Goal: Transaction & Acquisition: Book appointment/travel/reservation

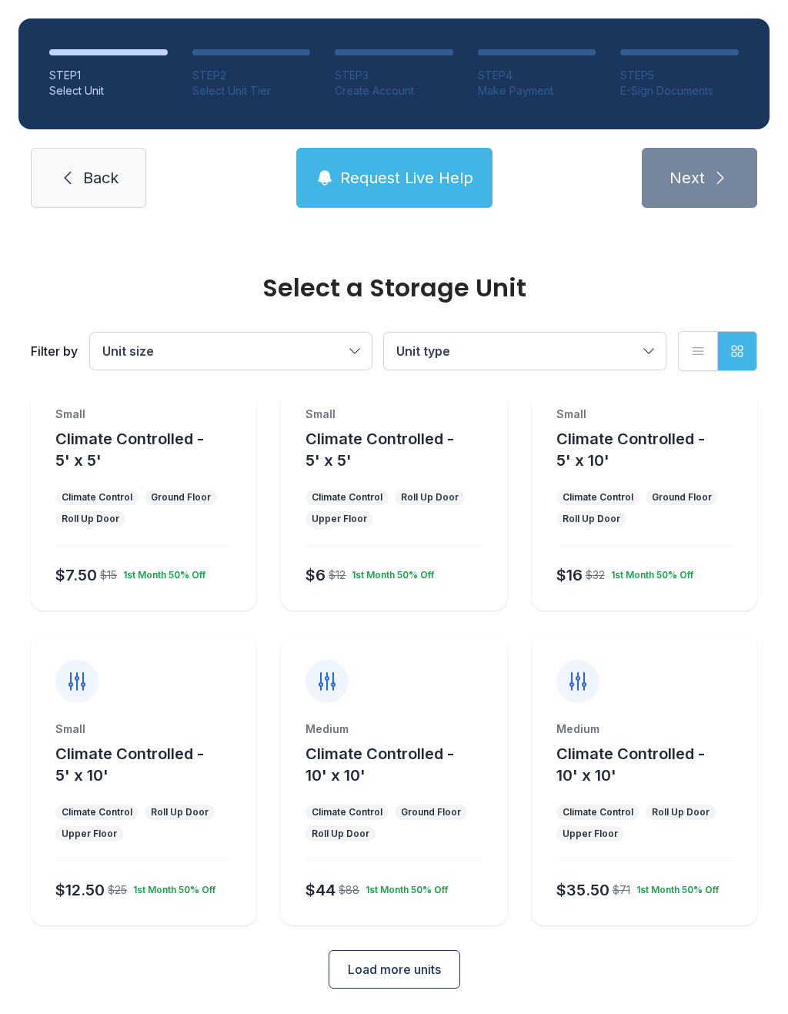
scroll to position [83, 0]
click at [409, 972] on span "Load more units" at bounding box center [394, 970] width 93 height 18
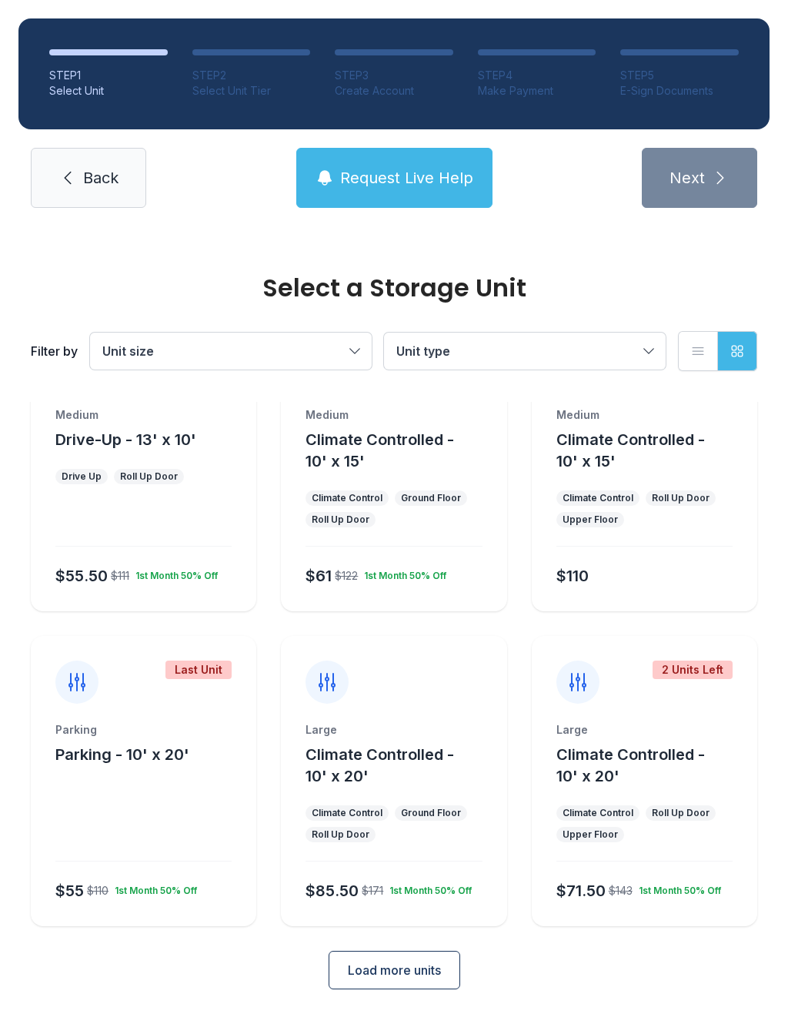
scroll to position [713, 0]
click at [433, 964] on span "Load more units" at bounding box center [394, 970] width 93 height 18
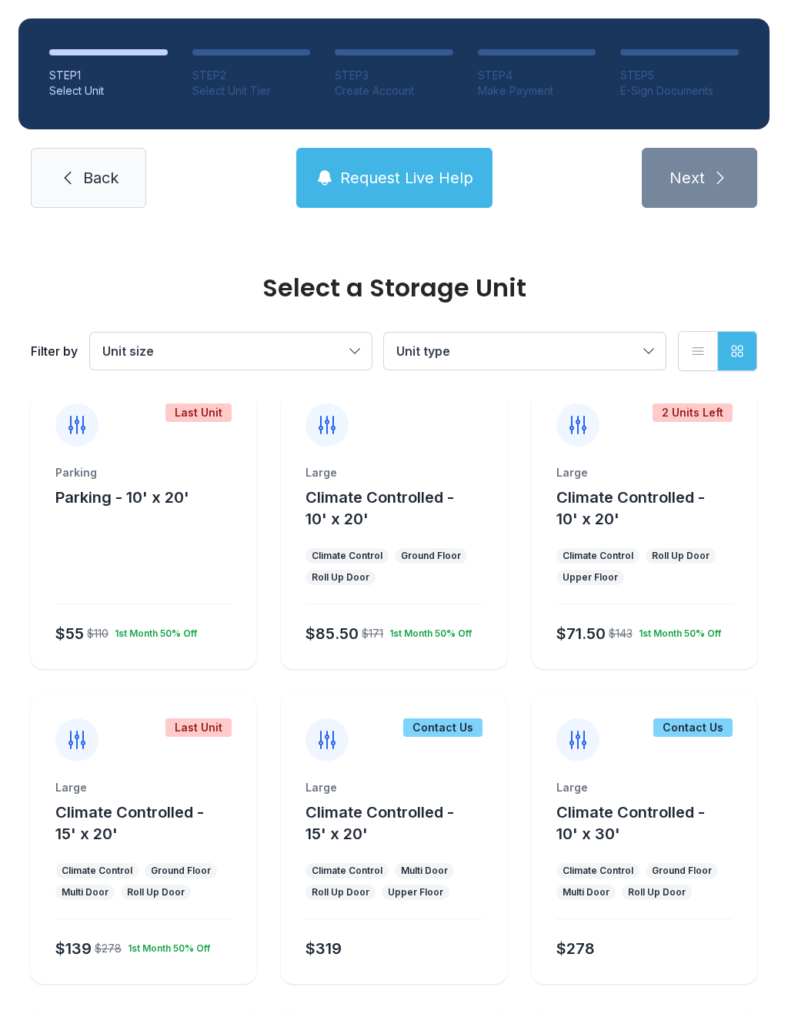
scroll to position [970, 0]
click at [658, 527] on button "Climate Controlled - 10' x 20'" at bounding box center [654, 508] width 195 height 43
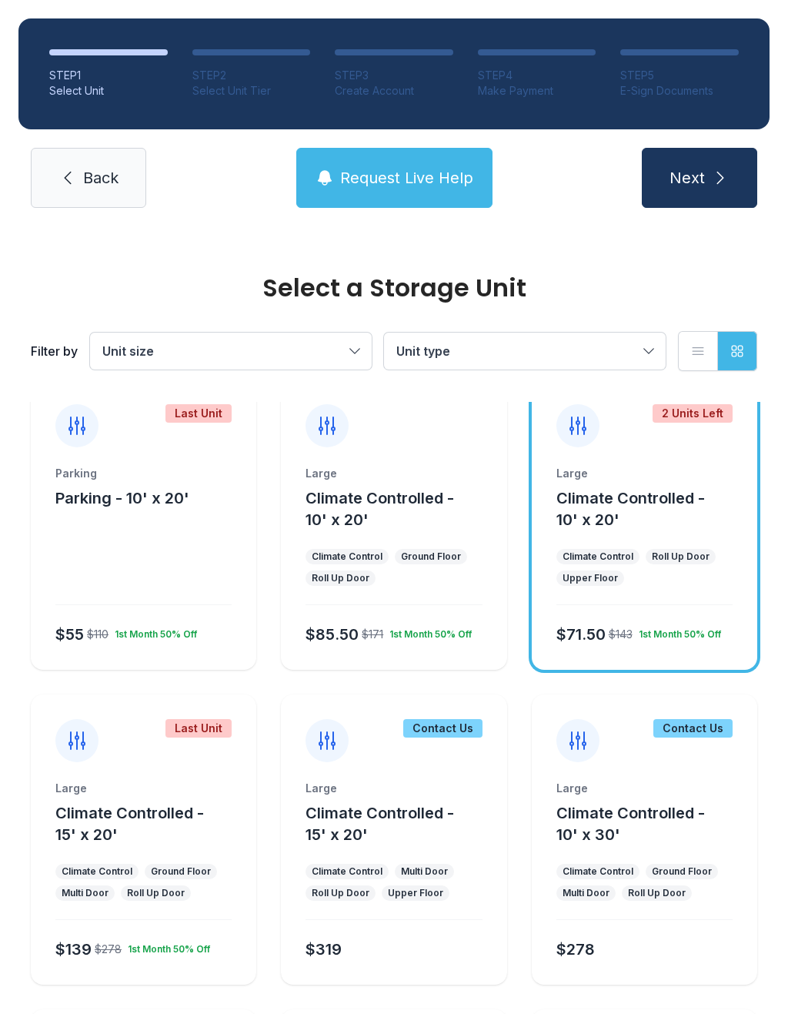
click at [668, 530] on button "Climate Controlled - 10' x 20'" at bounding box center [654, 508] width 195 height 43
click at [633, 528] on button "Climate Controlled - 10' x 20'" at bounding box center [654, 508] width 195 height 43
click at [665, 519] on button "Climate Controlled - 10' x 20'" at bounding box center [654, 508] width 195 height 43
click at [662, 553] on div "Roll Up Door" at bounding box center [681, 556] width 58 height 12
click at [663, 564] on ul "Climate Control Roll Up Door Upper Floor" at bounding box center [645, 567] width 176 height 37
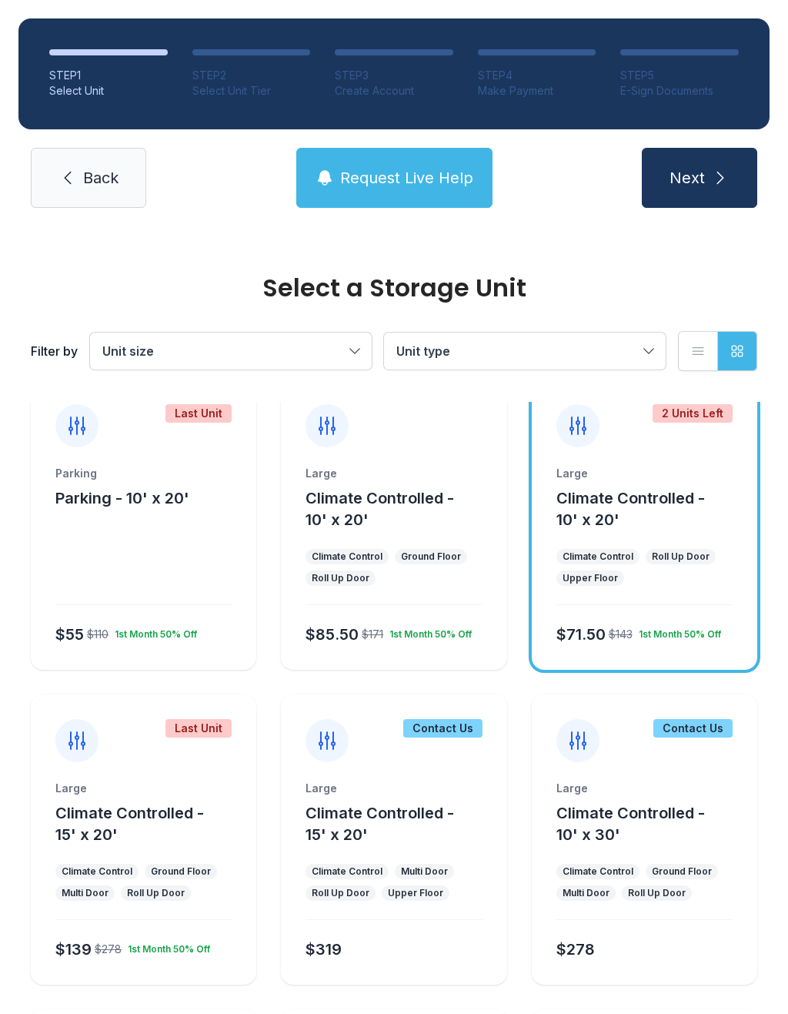
click at [674, 516] on button "Climate Controlled - 10' x 20'" at bounding box center [654, 508] width 195 height 43
click at [647, 555] on div "Roll Up Door" at bounding box center [681, 556] width 70 height 15
click at [412, 529] on button "Climate Controlled - 10' x 20'" at bounding box center [403, 508] width 195 height 43
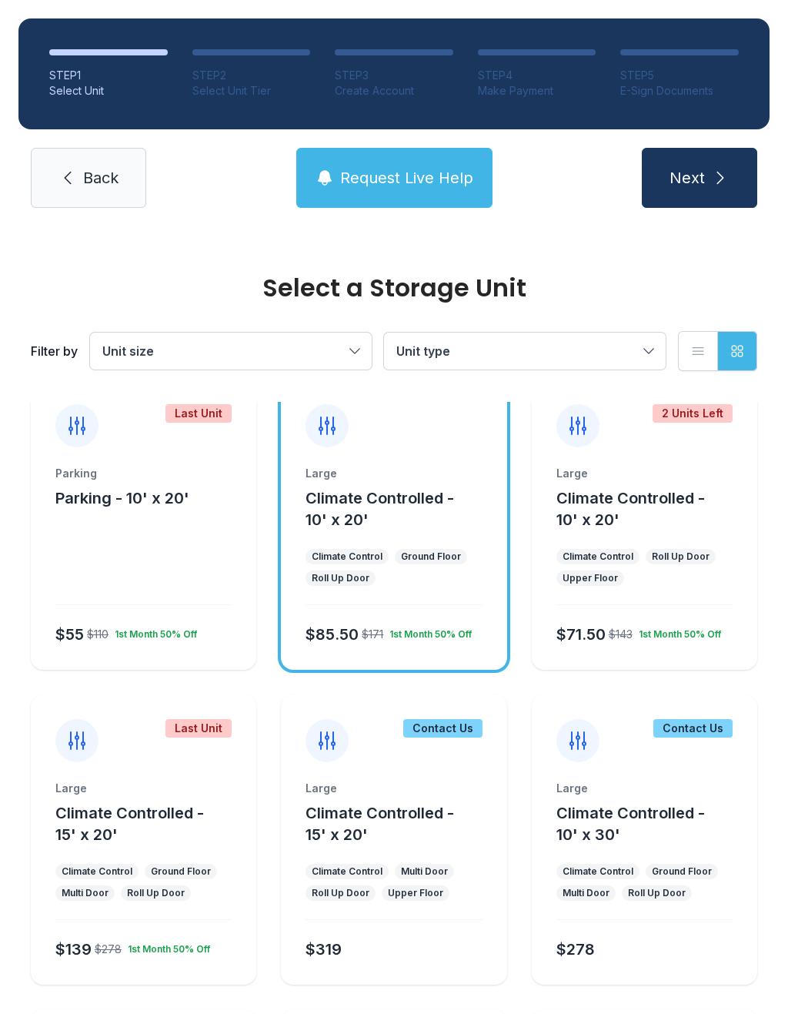
click at [436, 577] on ul "Climate Control Ground Floor Roll Up Door" at bounding box center [394, 567] width 176 height 37
click at [425, 579] on ul "Climate Control Ground Floor Roll Up Door" at bounding box center [394, 567] width 176 height 37
click at [680, 564] on ul "Climate Control Roll Up Door Upper Floor" at bounding box center [645, 567] width 176 height 37
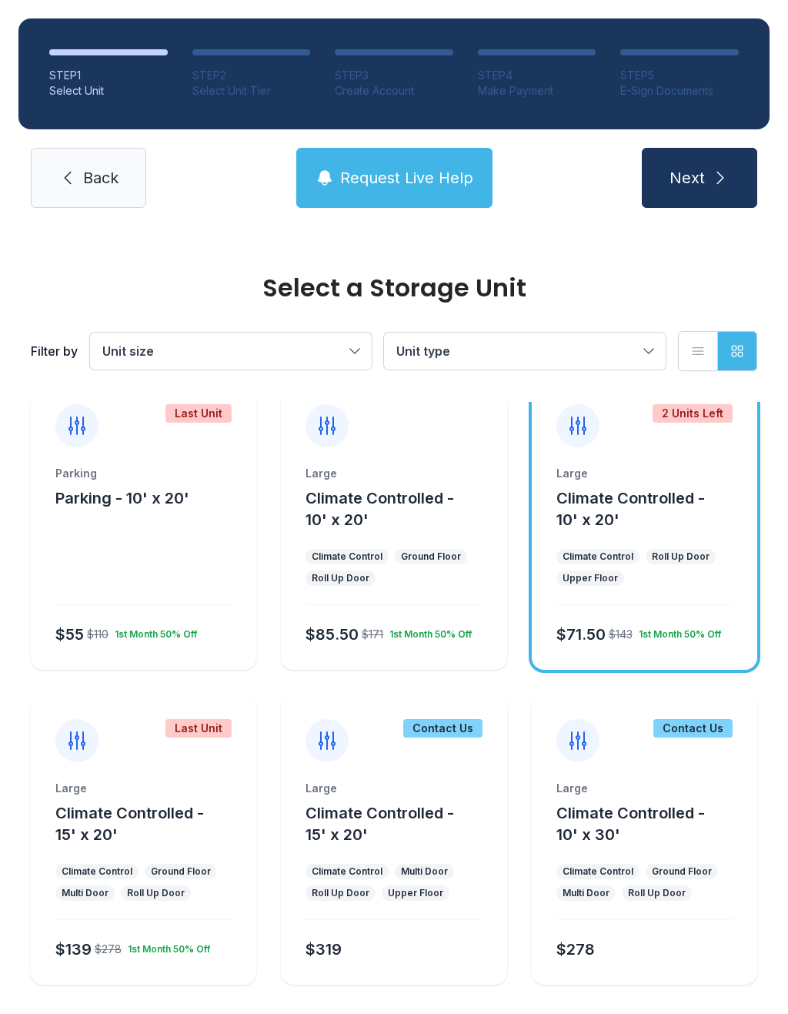
click at [691, 508] on button "Climate Controlled - 10' x 20'" at bounding box center [654, 508] width 195 height 43
click at [672, 518] on button "Climate Controlled - 10' x 20'" at bounding box center [654, 508] width 195 height 43
click at [652, 530] on button "Climate Controlled - 10' x 20'" at bounding box center [654, 508] width 195 height 43
click at [627, 573] on ul "Climate Control Roll Up Door Upper Floor" at bounding box center [645, 567] width 176 height 37
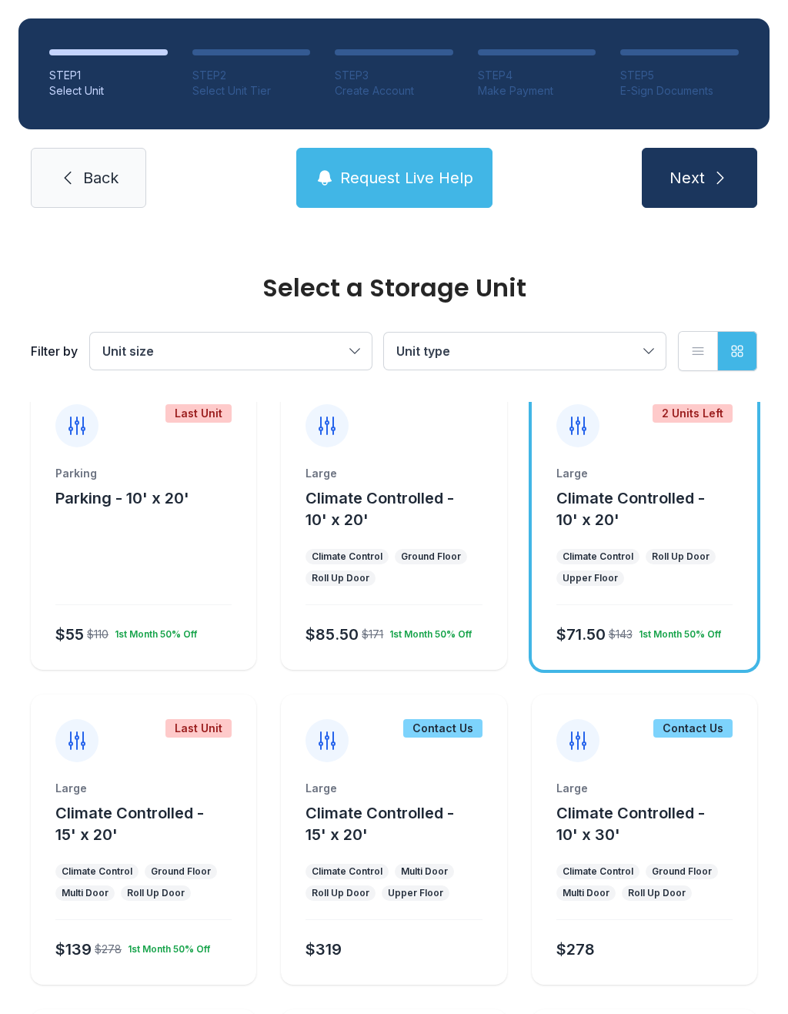
click at [685, 500] on span "Climate Controlled - 10' x 20'" at bounding box center [631, 509] width 149 height 40
click at [684, 500] on span "Climate Controlled - 10' x 20'" at bounding box center [631, 509] width 149 height 40
